Goal: Task Accomplishment & Management: Manage account settings

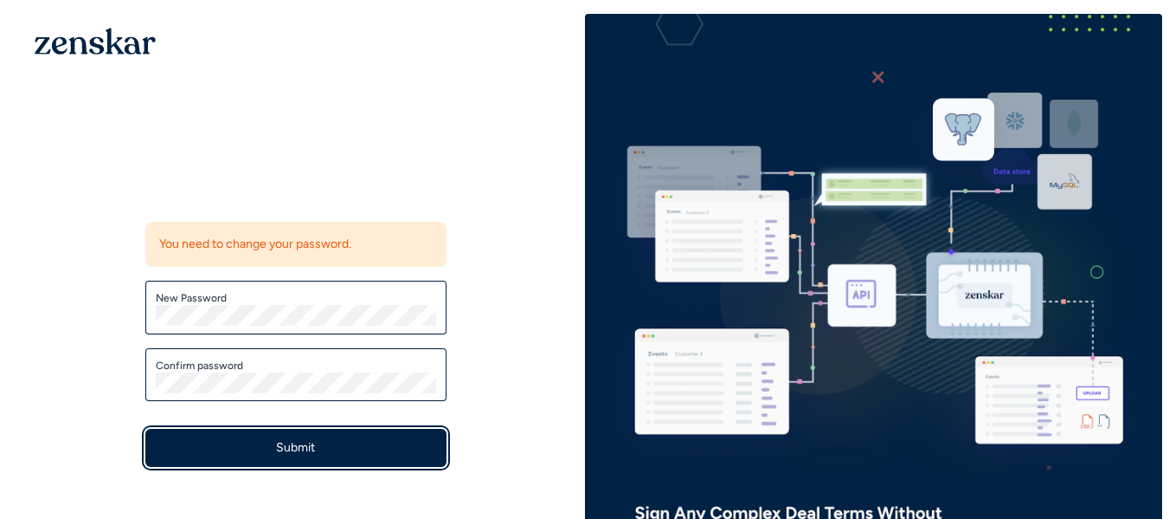
click at [286, 439] on button "Submit" at bounding box center [295, 447] width 301 height 38
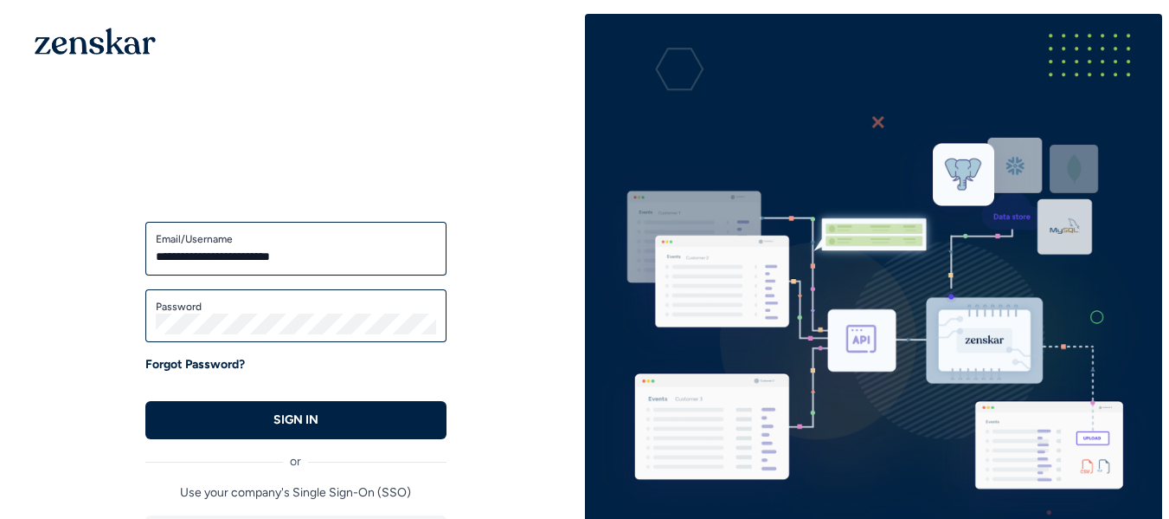
type input "**********"
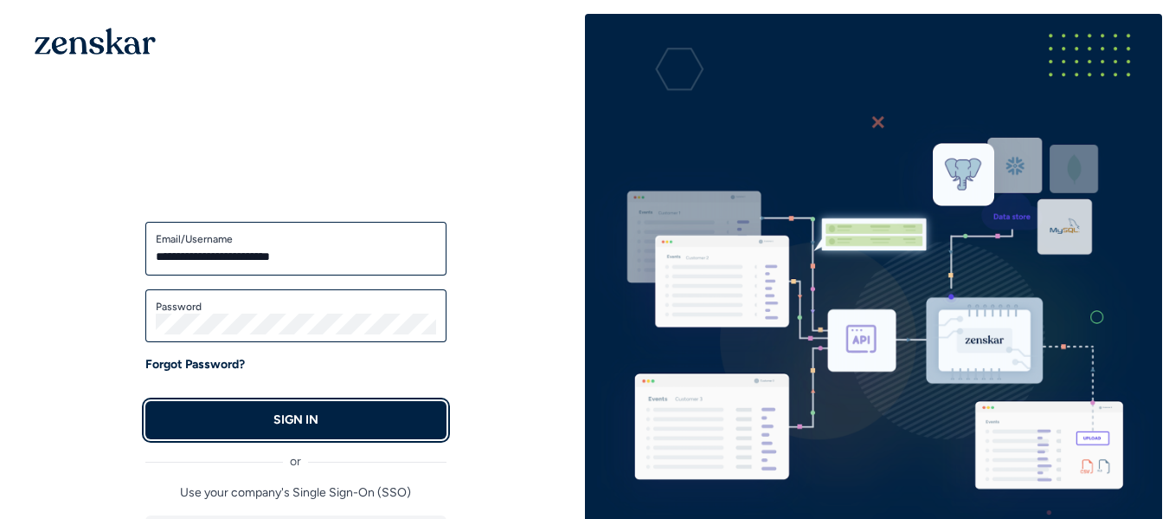
click at [340, 419] on button "SIGN IN" at bounding box center [295, 420] width 301 height 38
